Goal: Information Seeking & Learning: Learn about a topic

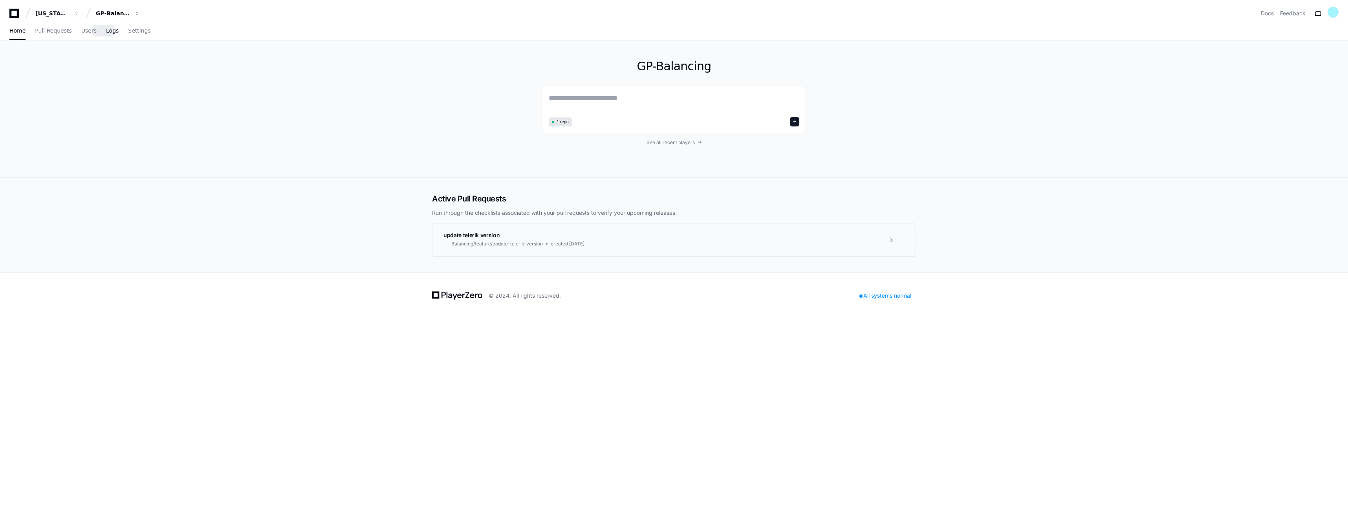
click at [107, 34] on link "Logs" at bounding box center [112, 31] width 13 height 18
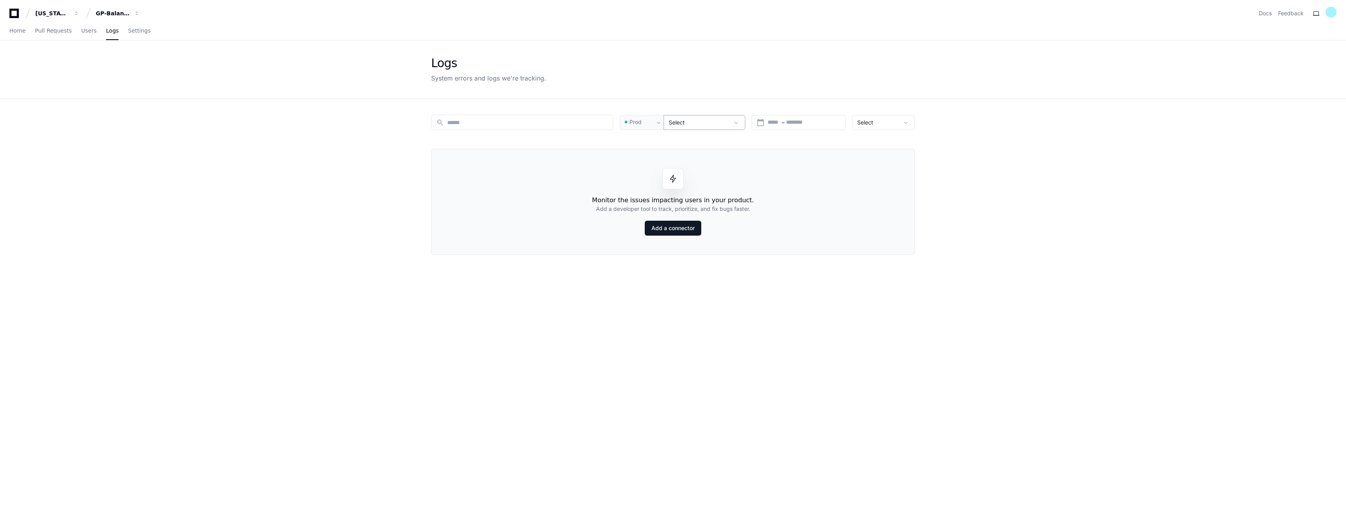
click at [715, 124] on div "Select" at bounding box center [699, 123] width 60 height 8
click at [737, 122] on span at bounding box center [736, 123] width 8 height 8
click at [450, 124] on input at bounding box center [527, 123] width 161 height 8
click at [367, 178] on app-issue-list-page "Logs System errors and logs we're tracking. search Prod Select calendar_today S…" at bounding box center [673, 327] width 1346 height 574
click at [480, 123] on input at bounding box center [527, 123] width 161 height 8
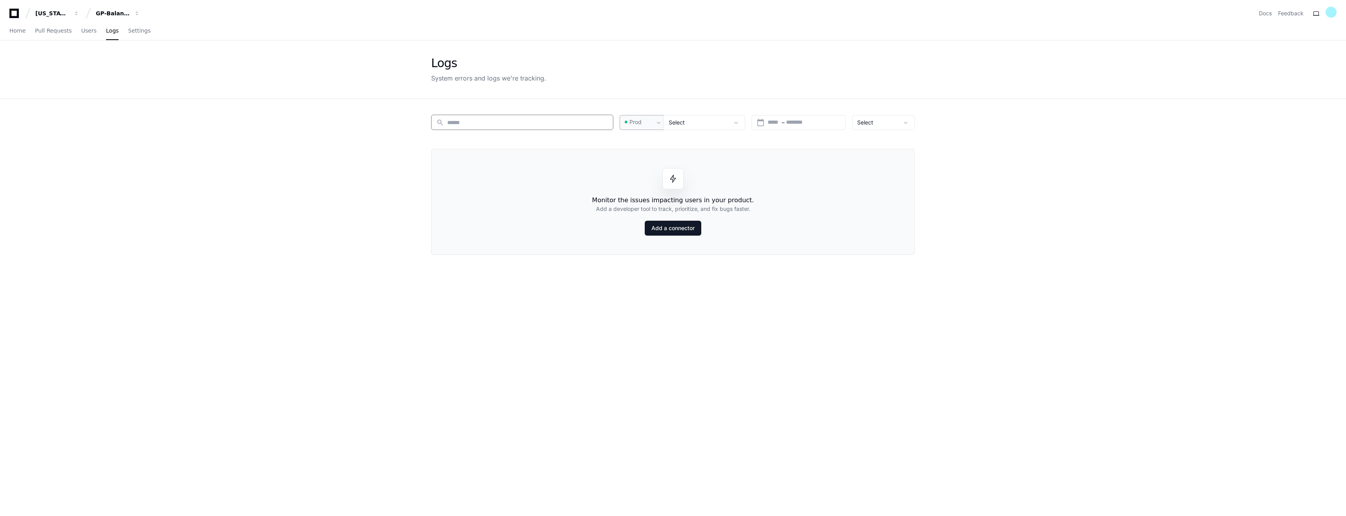
click at [648, 124] on div "Prod" at bounding box center [638, 122] width 31 height 8
click at [645, 165] on span "Pre-Prod" at bounding box center [644, 163] width 23 height 8
click at [651, 124] on span "Pre-Prod" at bounding box center [640, 122] width 23 height 8
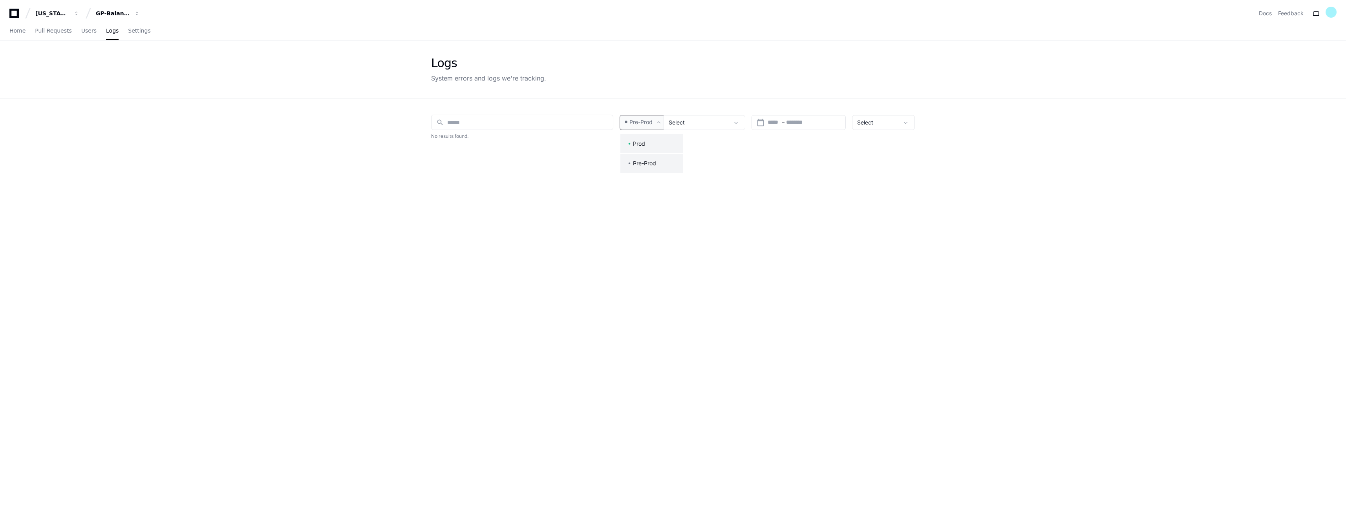
click at [646, 142] on mat-option "Prod" at bounding box center [651, 143] width 63 height 19
click at [737, 123] on span at bounding box center [736, 123] width 8 height 8
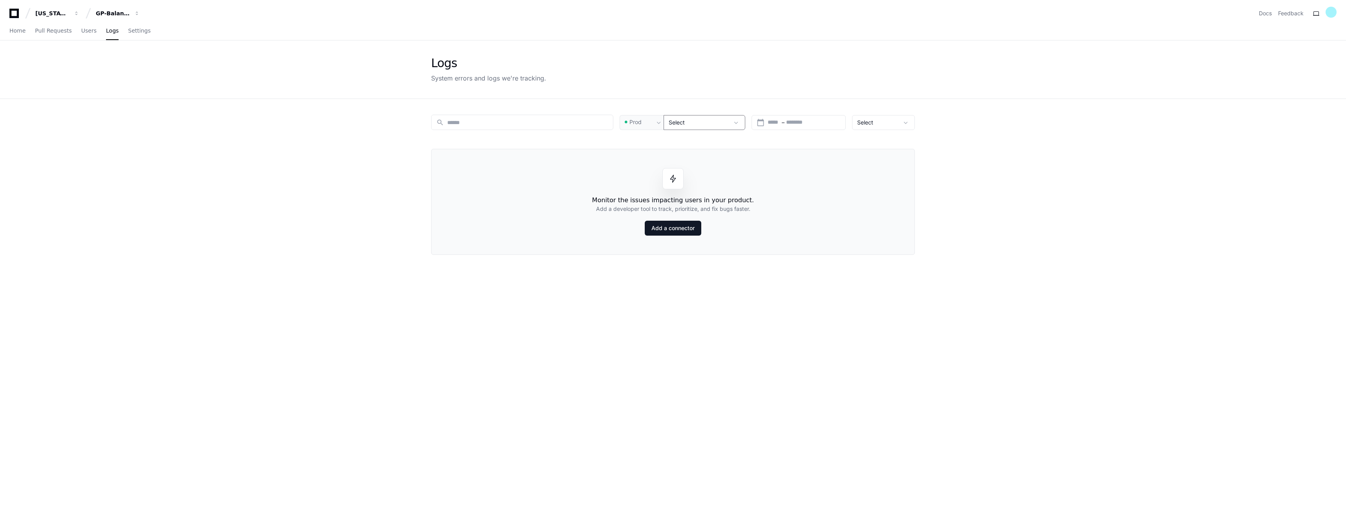
click at [679, 122] on span "Select" at bounding box center [677, 122] width 16 height 7
drag, startPoint x: 679, startPoint y: 122, endPoint x: 734, endPoint y: 122, distance: 54.6
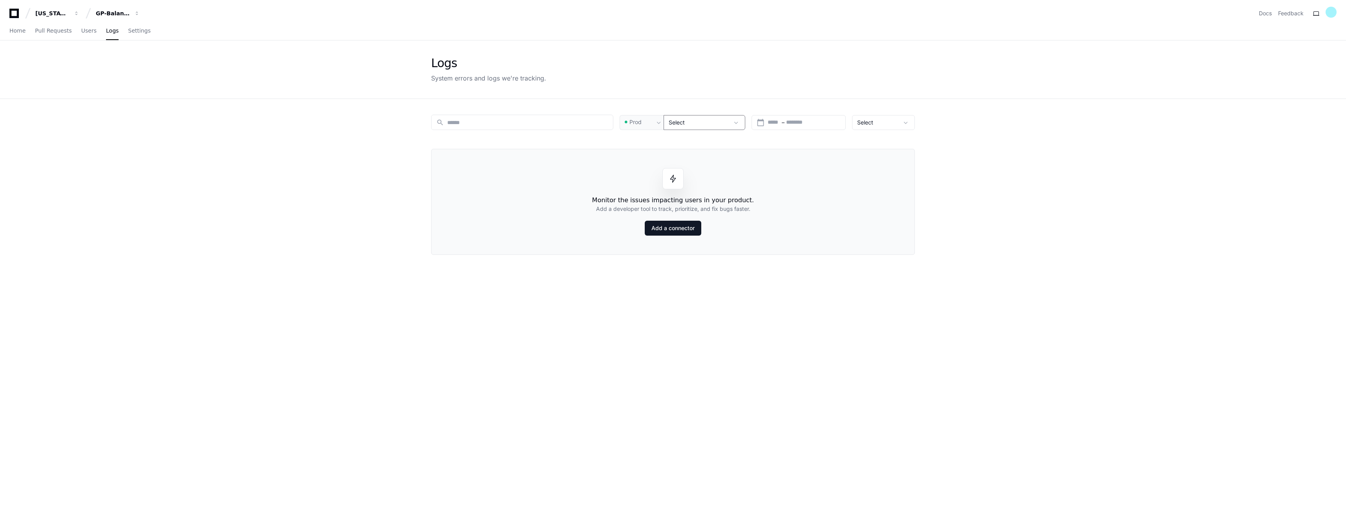
click at [734, 122] on span at bounding box center [736, 123] width 8 height 8
click at [740, 122] on span at bounding box center [736, 123] width 8 height 8
click at [886, 123] on div "Select" at bounding box center [878, 123] width 42 height 8
click at [891, 143] on mat-option "All Issues" at bounding box center [884, 143] width 63 height 19
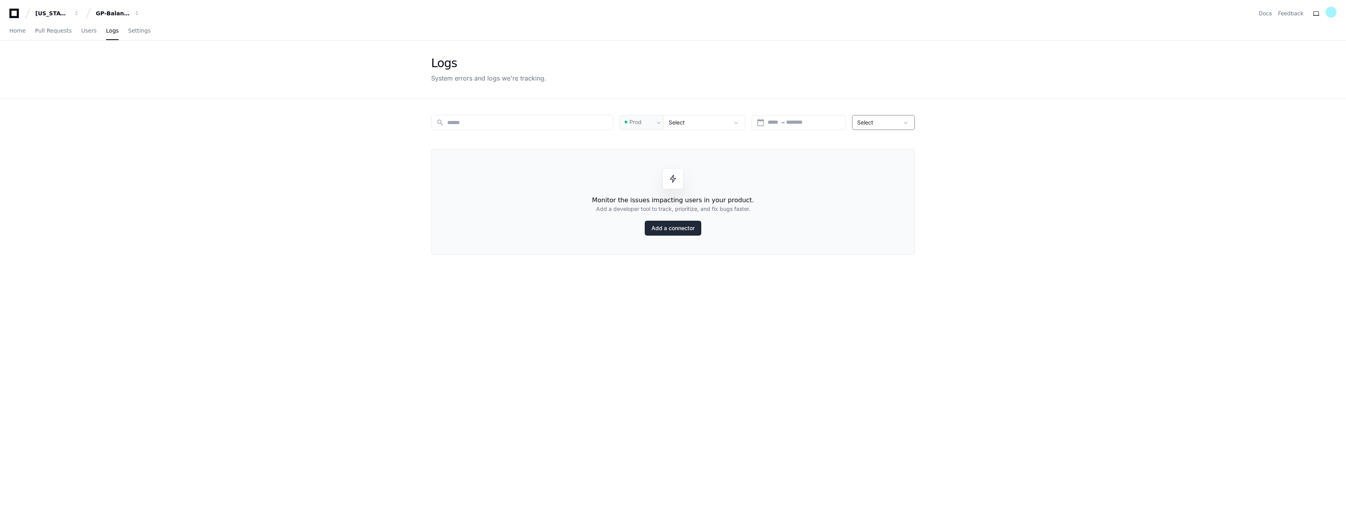
click at [677, 229] on link "Add a connector" at bounding box center [673, 228] width 57 height 15
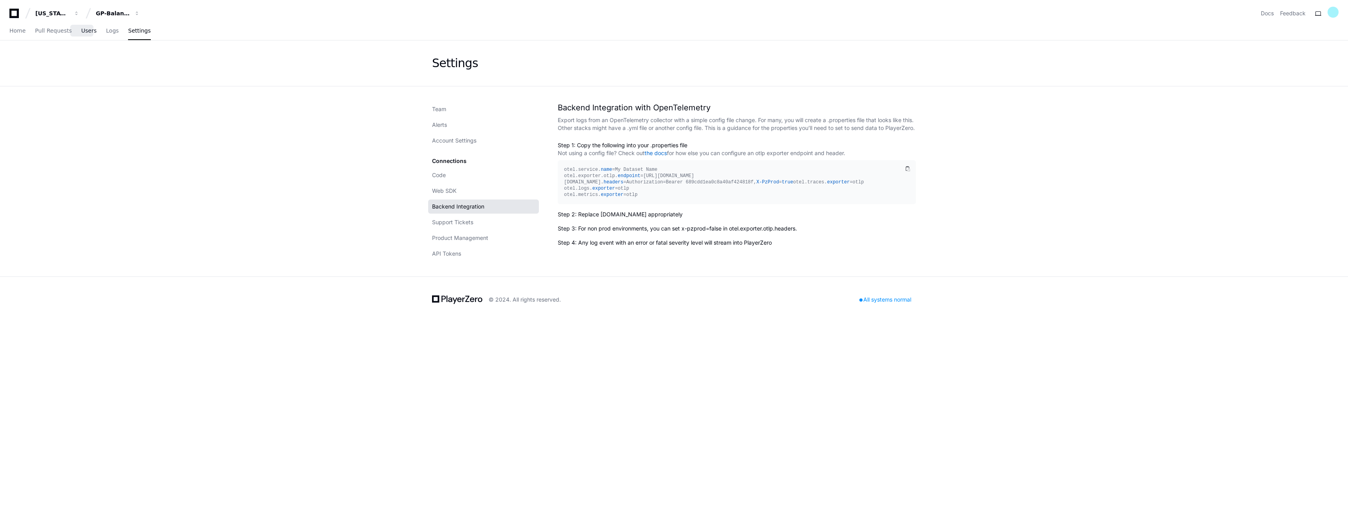
click at [81, 32] on span "Users" at bounding box center [88, 30] width 15 height 5
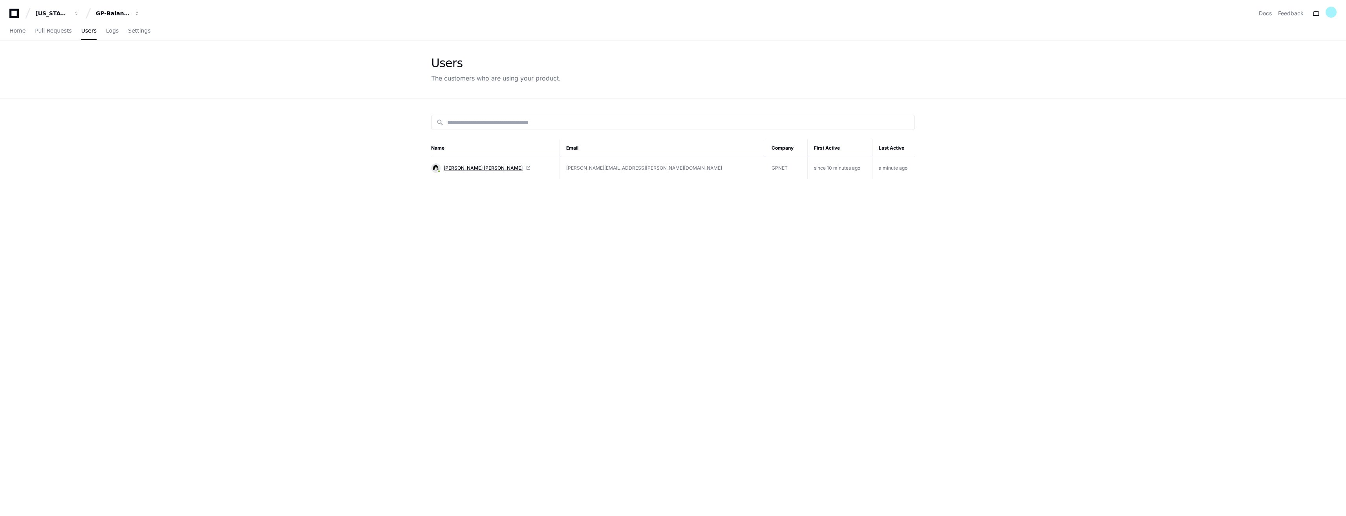
click at [470, 170] on span "[PERSON_NAME] [PERSON_NAME]" at bounding box center [483, 168] width 79 height 6
click at [106, 31] on span "Logs" at bounding box center [112, 30] width 13 height 5
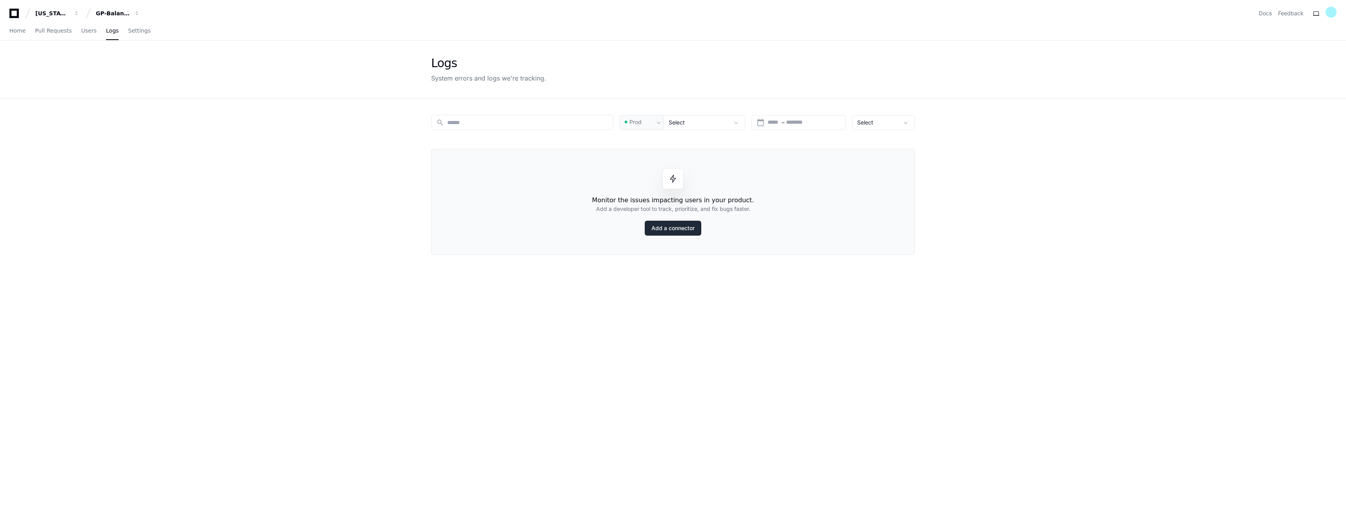
click at [673, 230] on link "Add a connector" at bounding box center [673, 228] width 57 height 15
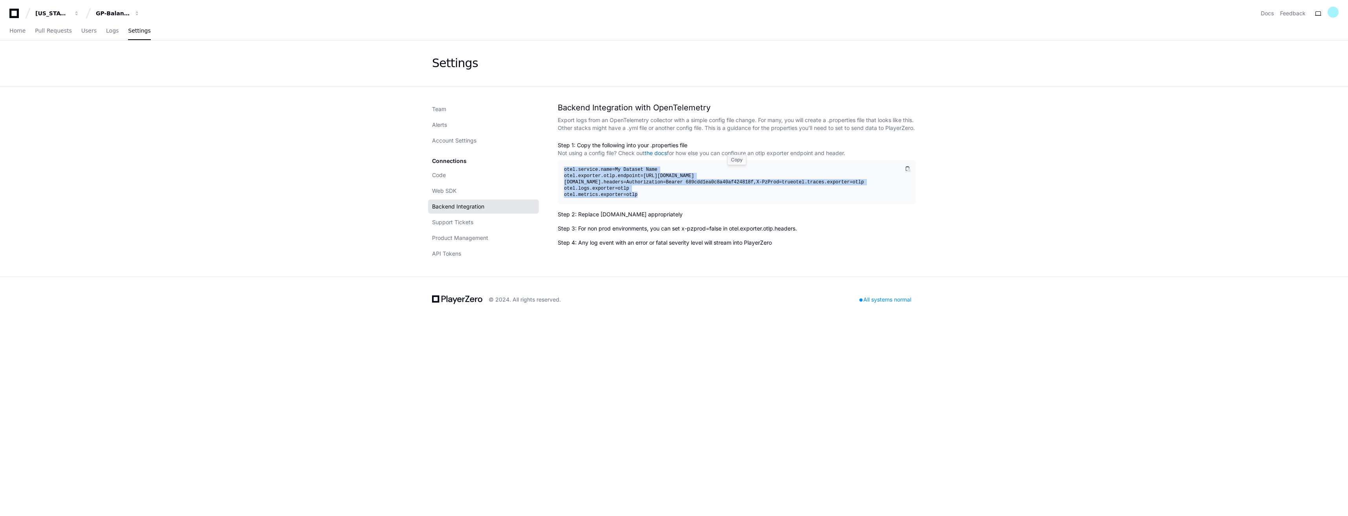
click at [811, 197] on div "otel.service. name =My Dataset Name otel.exporter.otlp. endpoint =https://sdk.p…" at bounding box center [733, 181] width 339 height 31
click at [793, 192] on div "otel.service. name =My Dataset Name otel.exporter.otlp. endpoint =https://sdk.p…" at bounding box center [733, 181] width 339 height 31
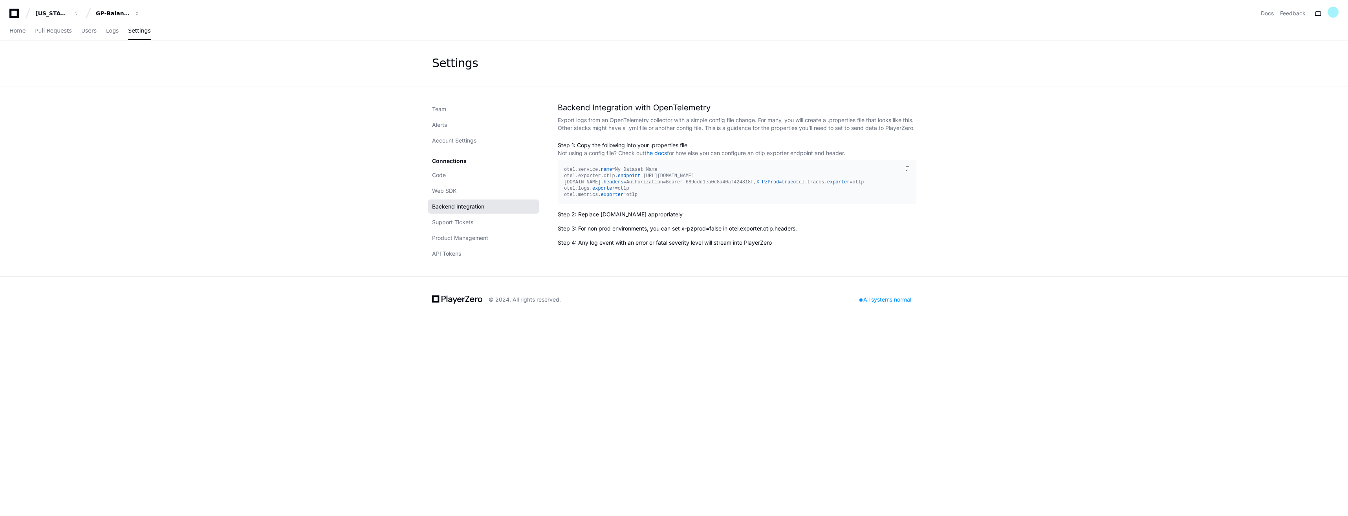
click at [1006, 369] on div "Georgia Pacific GP-Balancing Docs Feedback Home Pull Requests Users Logs Settin…" at bounding box center [674, 258] width 1348 height 516
click at [1012, 386] on div "Georgia Pacific GP-Balancing Docs Feedback Home Pull Requests Users Logs Settin…" at bounding box center [674, 258] width 1348 height 516
click at [656, 157] on p "the docs" at bounding box center [655, 153] width 22 height 8
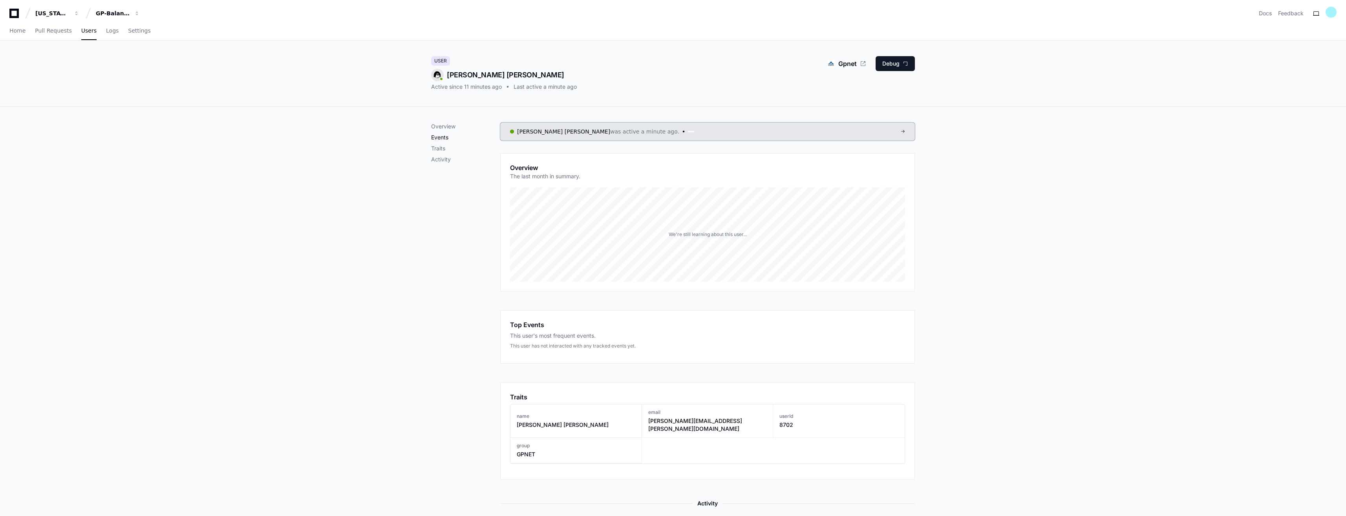
click at [443, 139] on p "Events" at bounding box center [465, 137] width 69 height 8
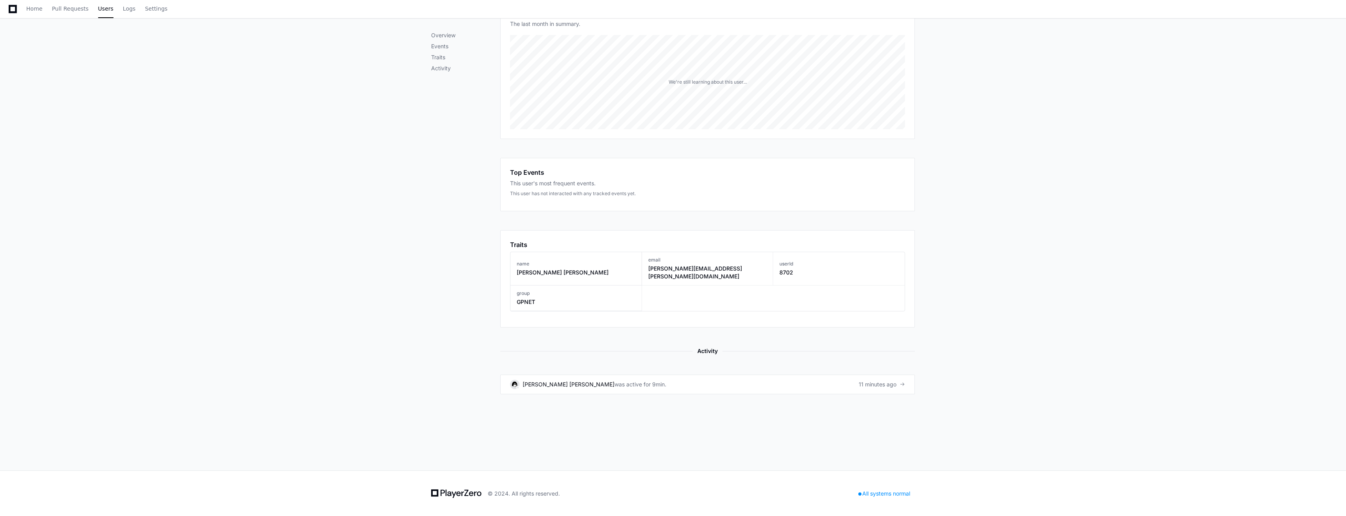
scroll to position [153, 0]
click at [438, 58] on p "Traits" at bounding box center [465, 57] width 69 height 8
click at [443, 68] on p "Activity" at bounding box center [465, 68] width 69 height 8
click at [893, 380] on div "11 minutes ago" at bounding box center [882, 384] width 46 height 8
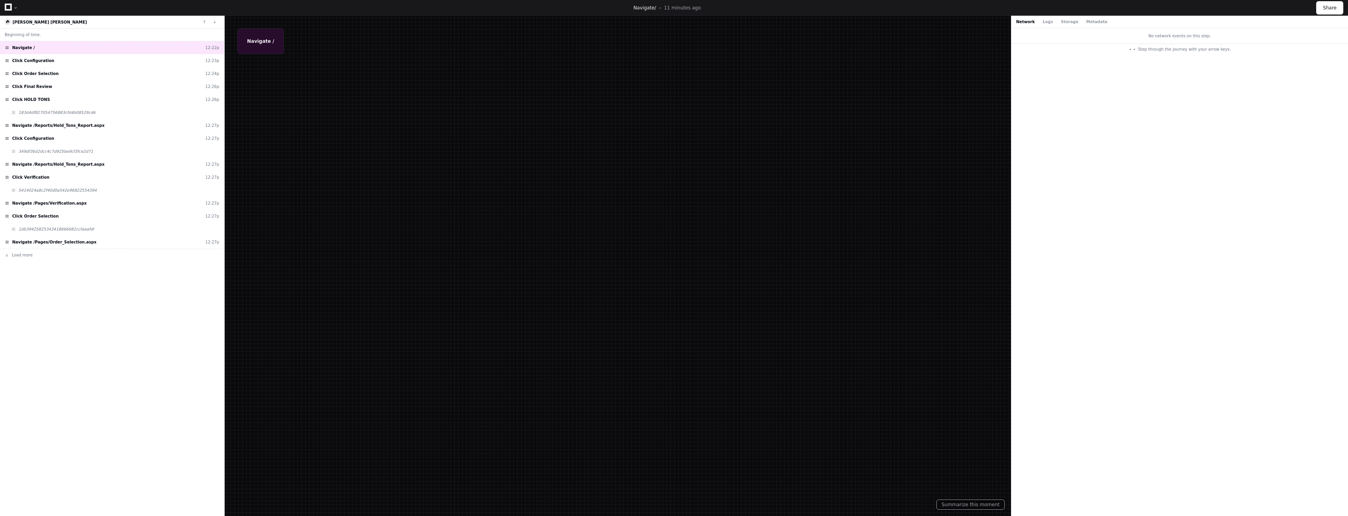
click at [149, 372] on div "Beginning of time. Navigate / 12:22p Click Configuration 12:23p Click Order Sel…" at bounding box center [112, 273] width 224 height 488
click at [66, 72] on div "Click Order Selection 12:24p" at bounding box center [112, 73] width 224 height 13
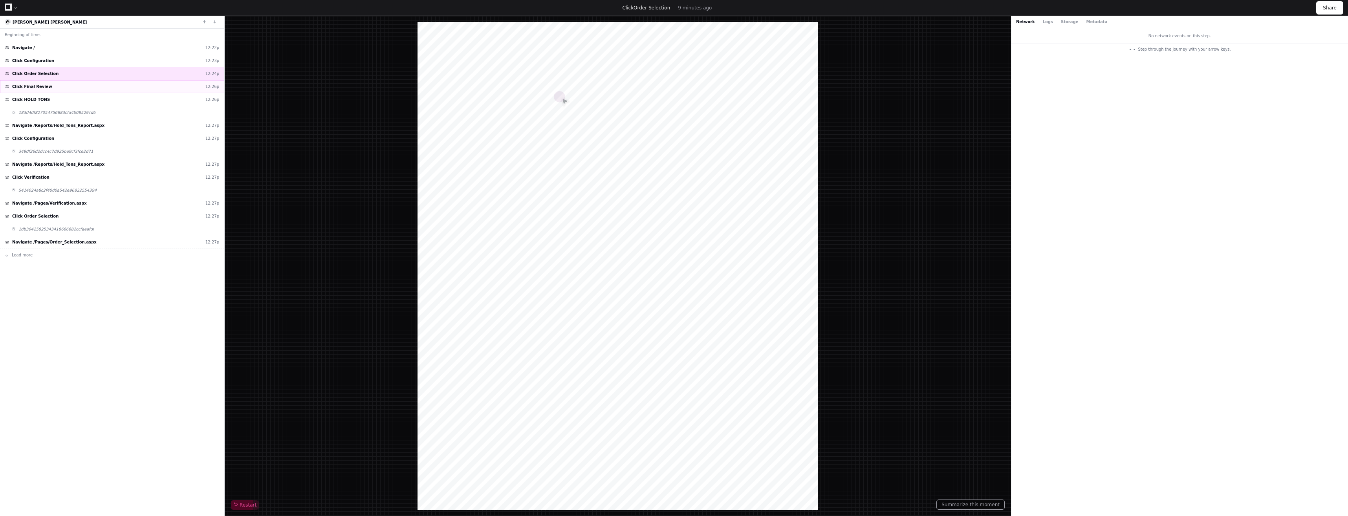
click at [59, 86] on div "Click Final Review 12:26p" at bounding box center [112, 86] width 224 height 13
click at [57, 149] on span "349df36d2dcc4c7d925be9cf3fce2d71" at bounding box center [55, 151] width 75 height 6
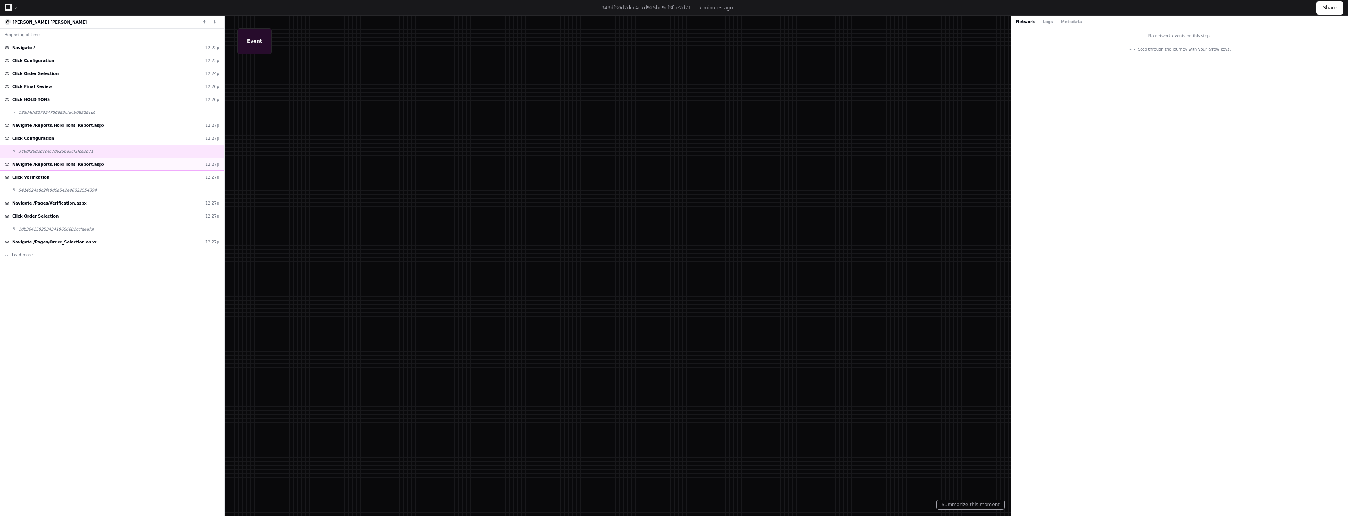
click at [58, 164] on span "Navigate /Reports/Hold_Tons_Report.aspx" at bounding box center [58, 164] width 92 height 6
click at [69, 206] on div "Navigate /Pages/Verification.aspx 12:27p" at bounding box center [112, 203] width 224 height 13
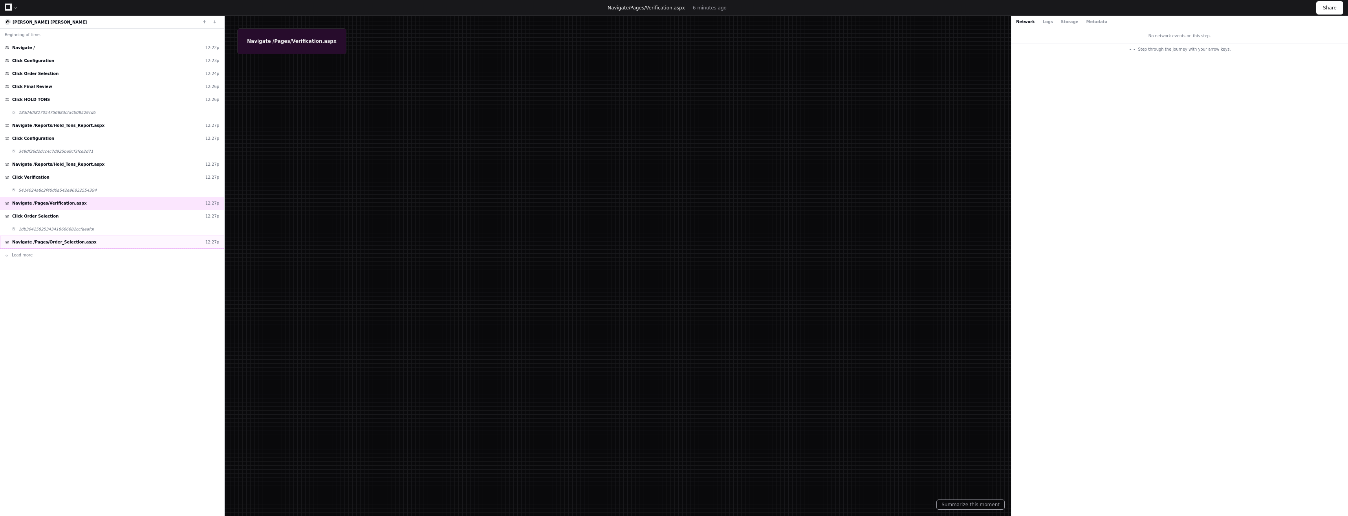
click at [51, 245] on div "Navigate /Pages/Order_Selection.aspx 12:27p" at bounding box center [112, 242] width 224 height 13
click at [18, 257] on span "Load more" at bounding box center [22, 255] width 21 height 6
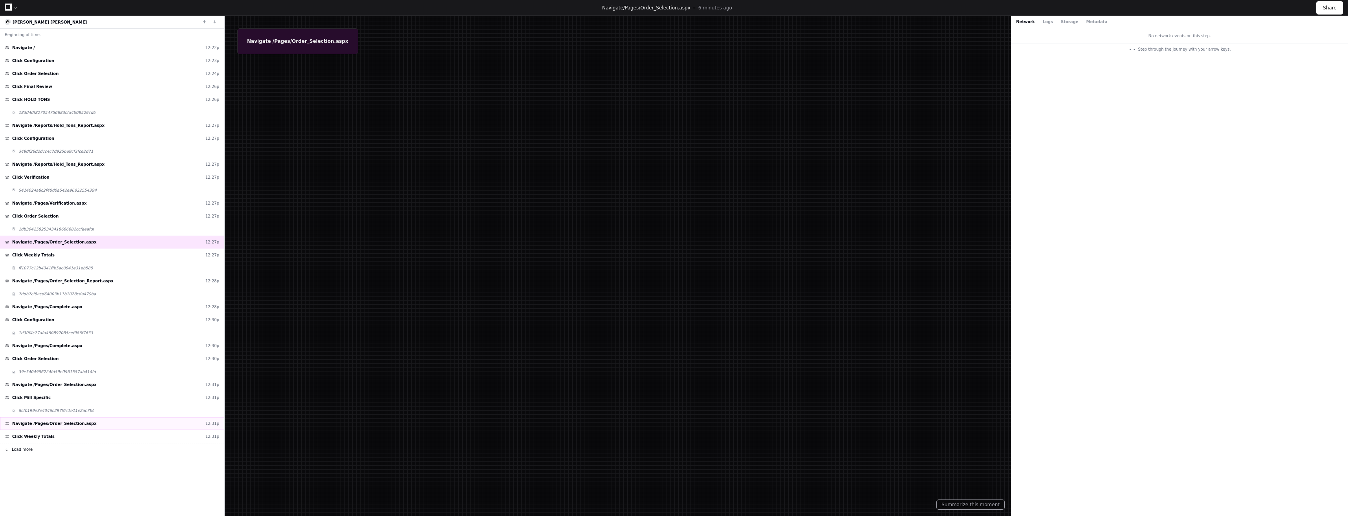
click at [77, 424] on span "Navigate /Pages/Order_Selection.aspx" at bounding box center [54, 424] width 84 height 6
click at [425, 322] on div at bounding box center [674, 258] width 1348 height 516
